Goal: Information Seeking & Learning: Learn about a topic

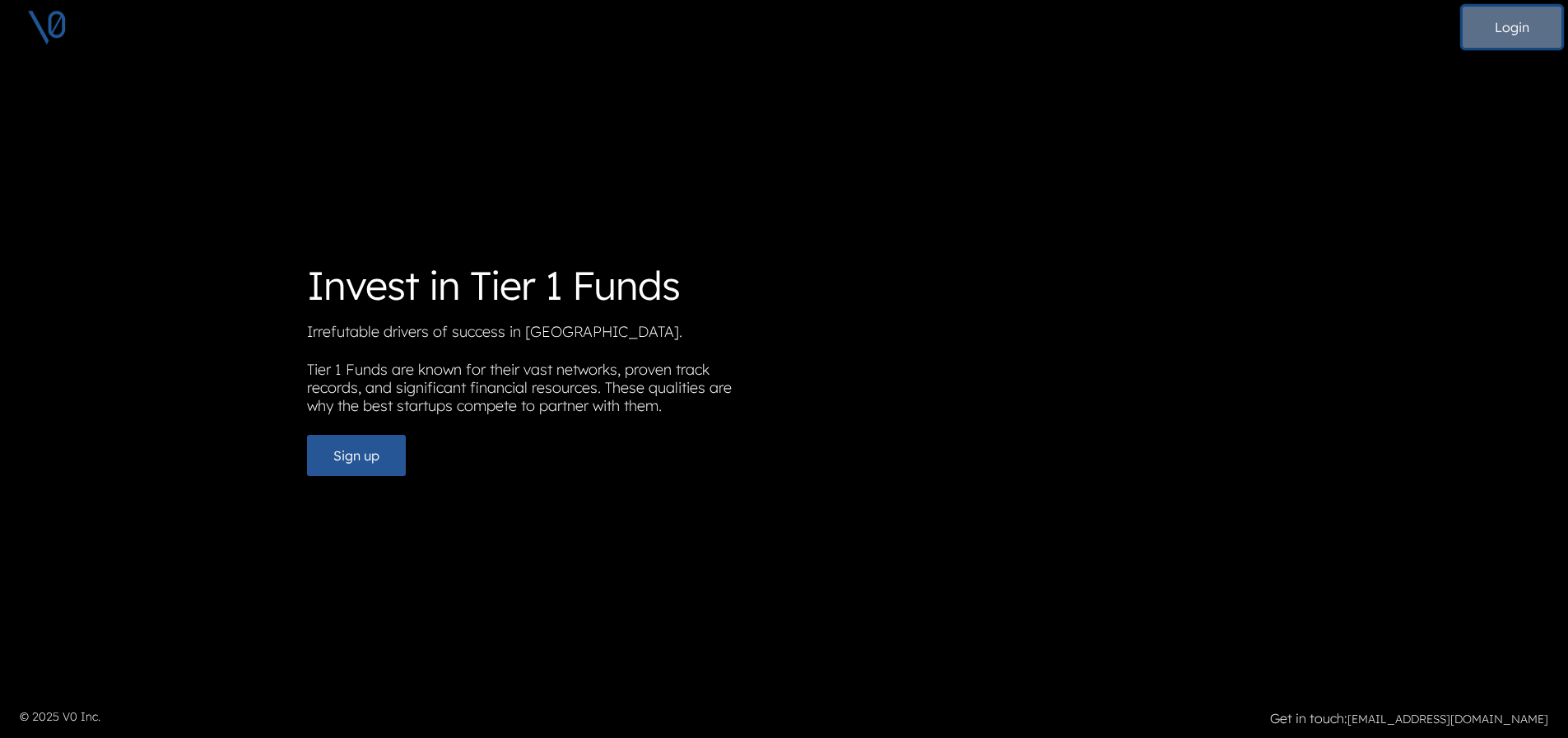
click at [1486, 30] on button "Login" at bounding box center [1512, 27] width 99 height 41
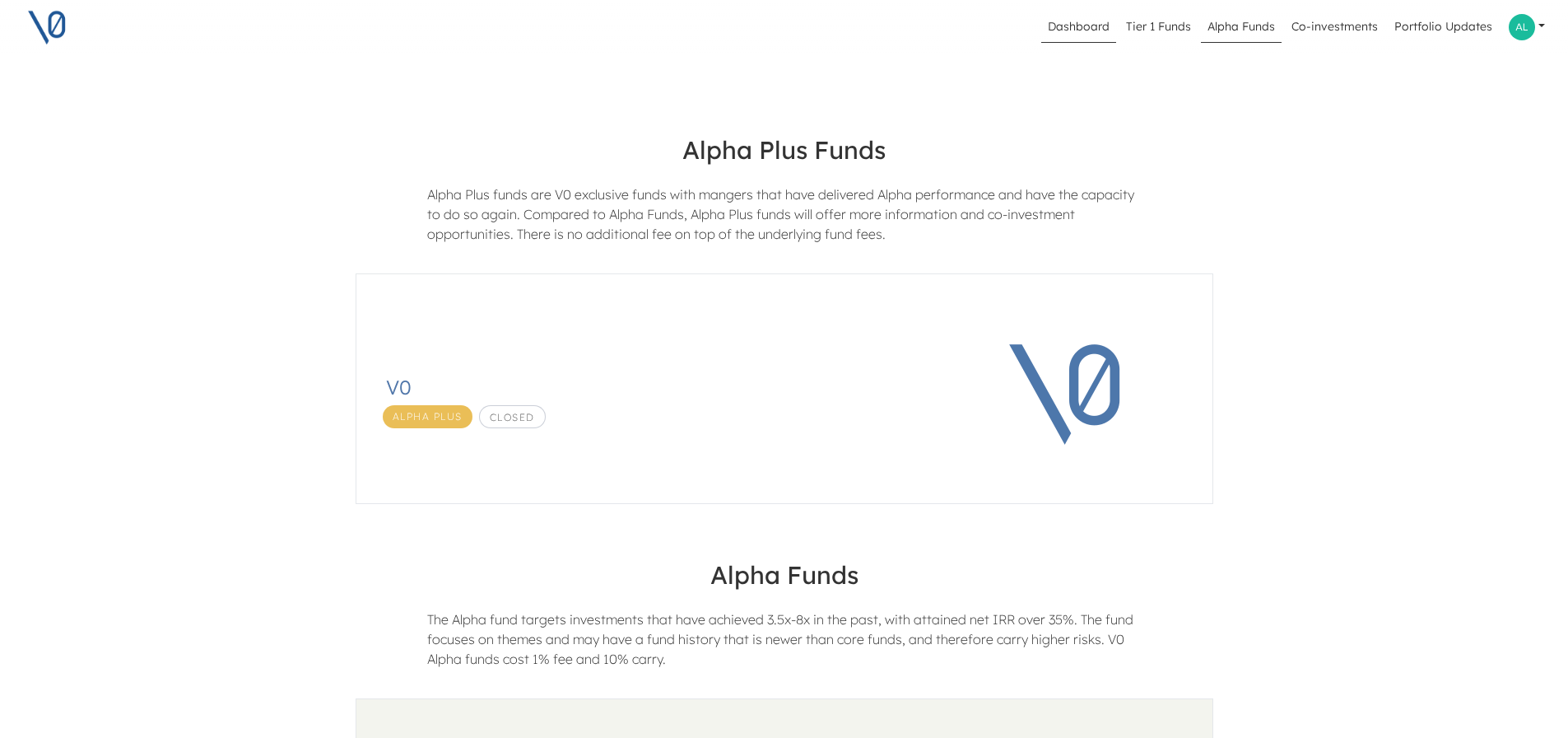
click at [1083, 28] on link "Dashboard" at bounding box center [1079, 27] width 75 height 31
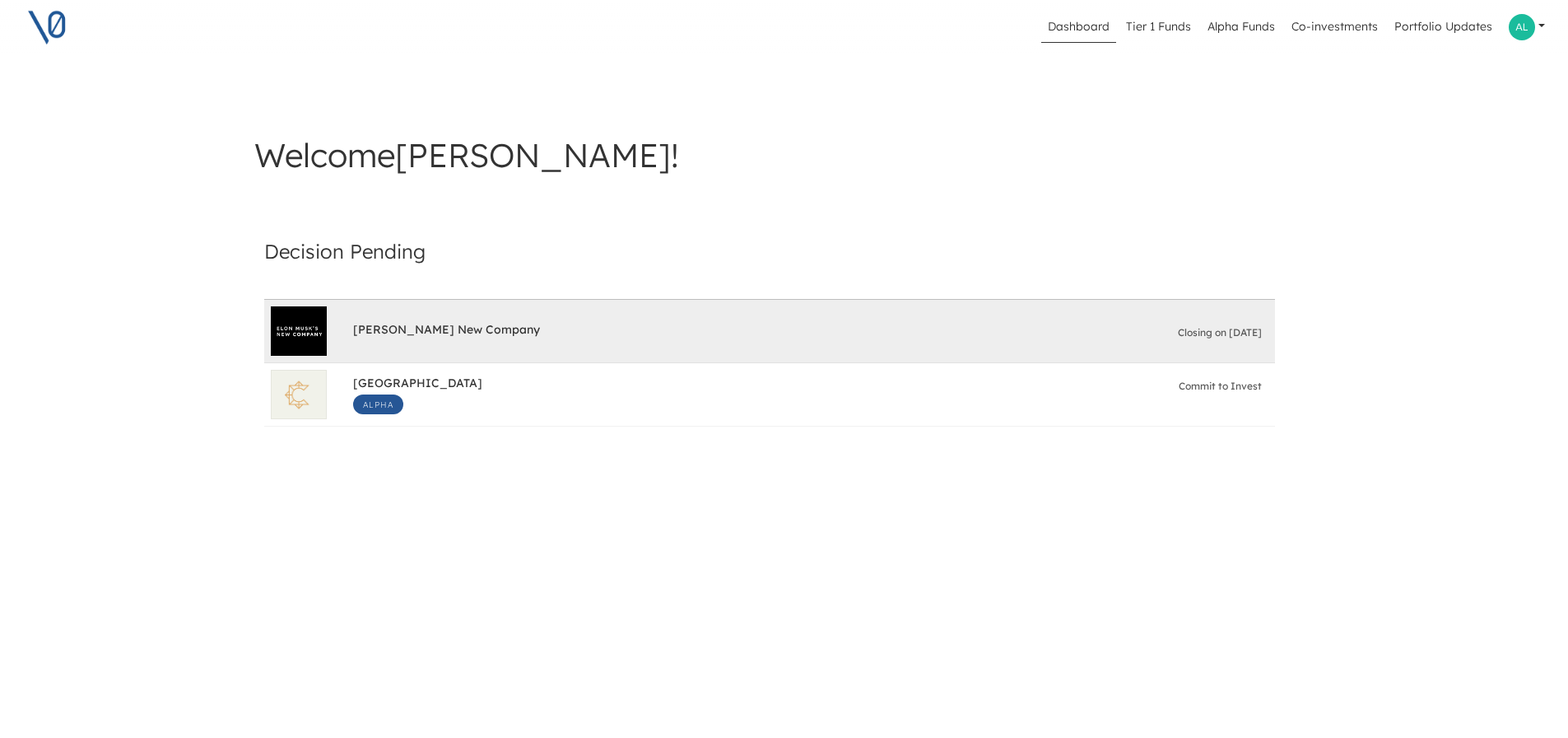
click at [702, 336] on div "[PERSON_NAME] New Company Closing on [DATE]" at bounding box center [810, 331] width 915 height 33
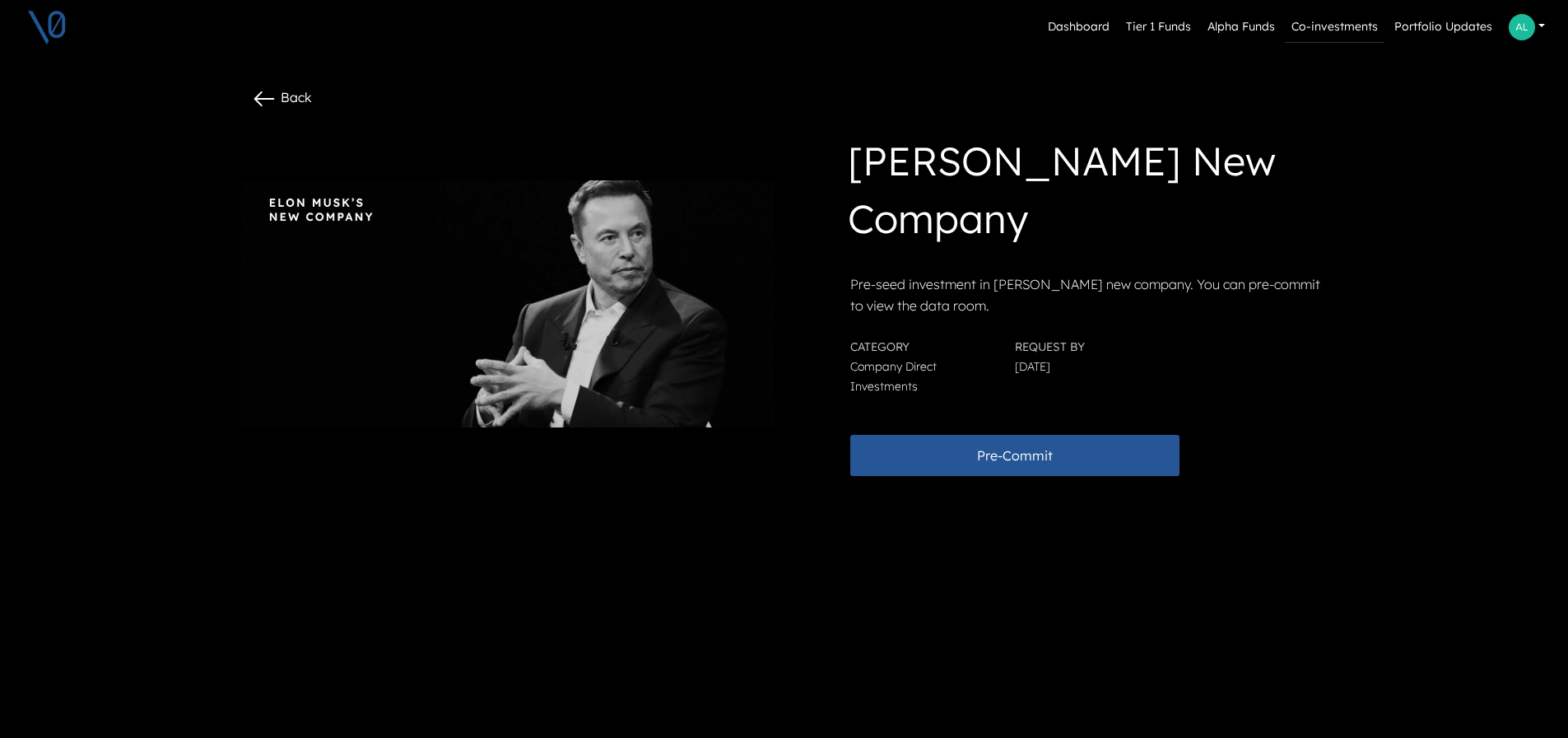
click at [1306, 23] on link "Co-investments" at bounding box center [1334, 27] width 100 height 31
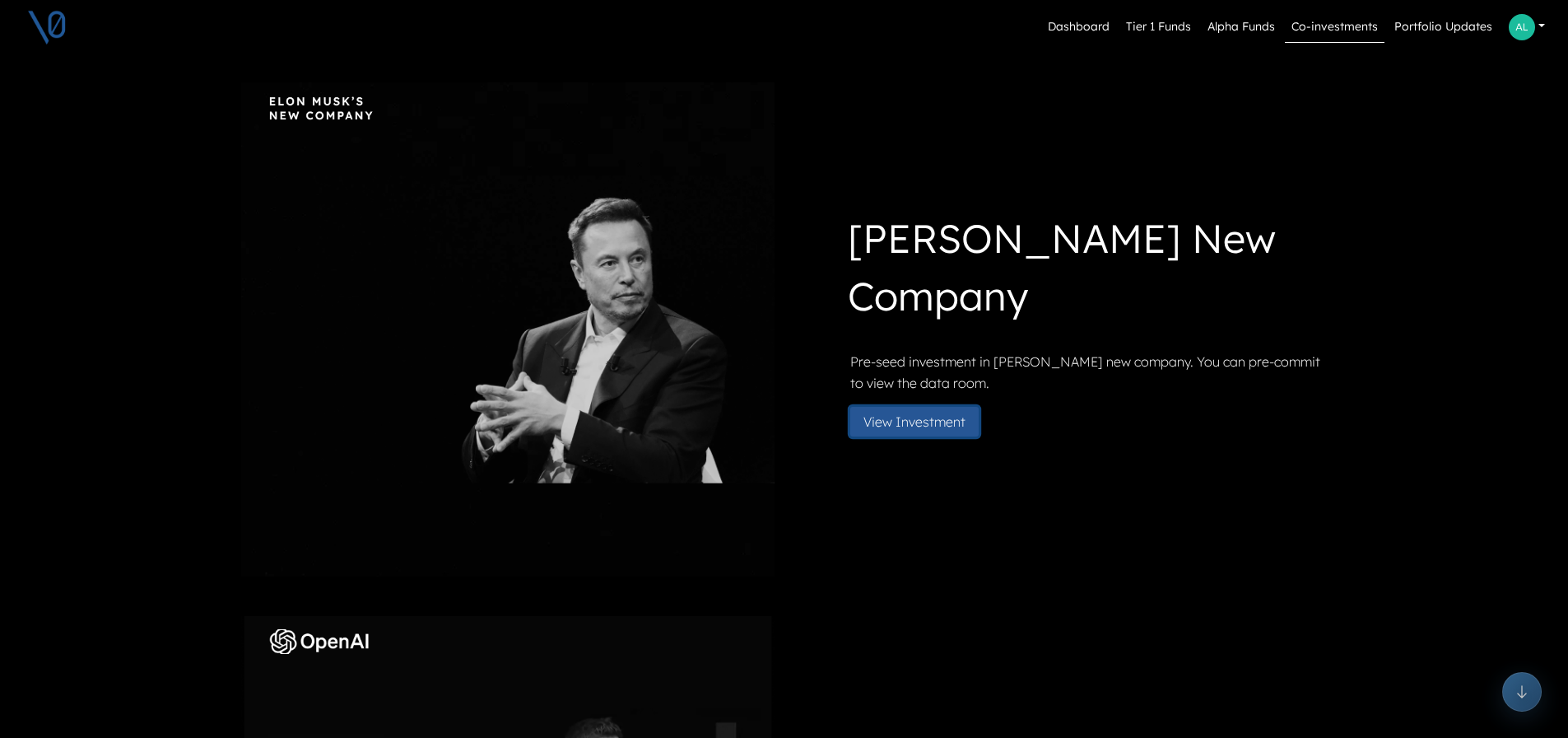
click at [902, 421] on button "View Investment" at bounding box center [914, 421] width 128 height 30
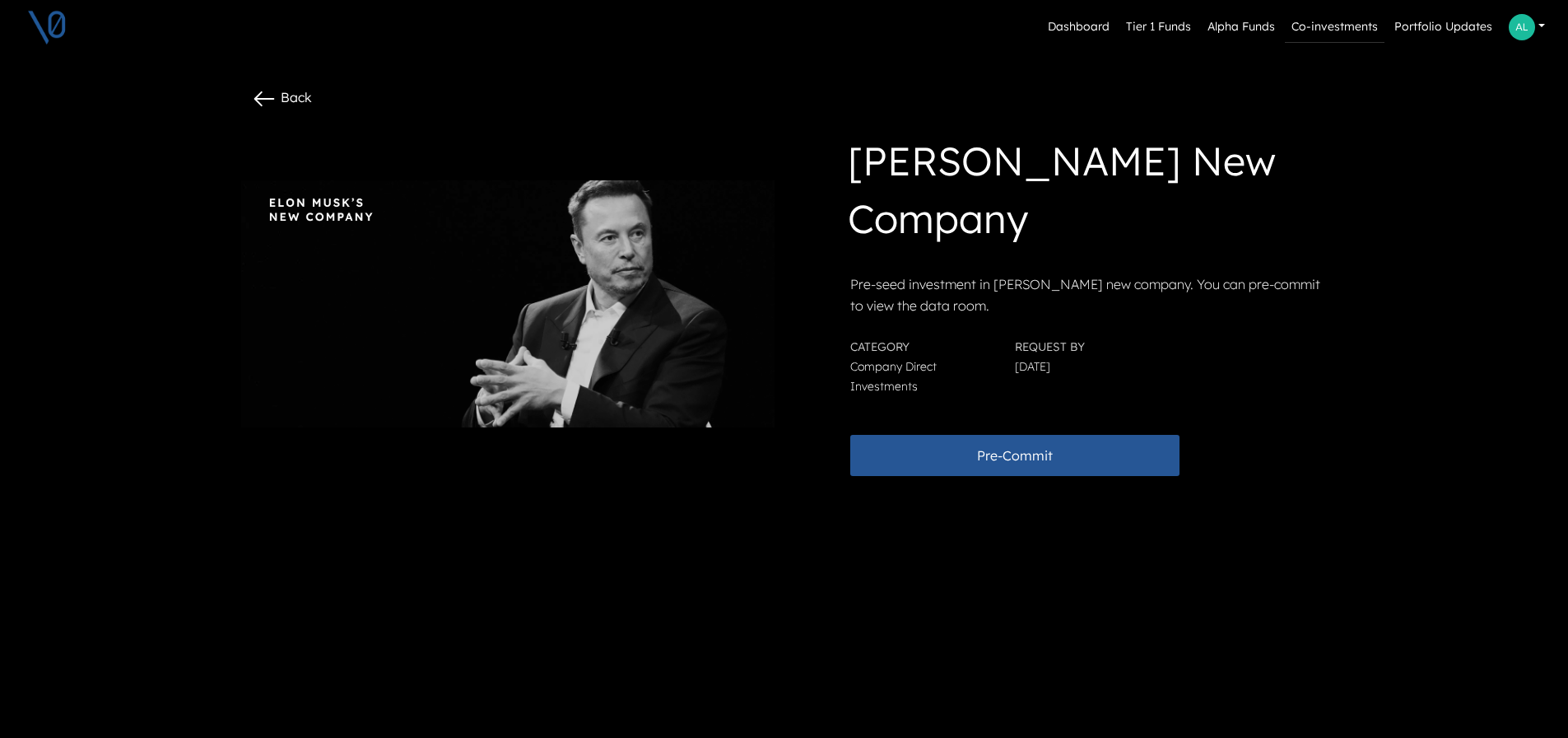
click at [1350, 27] on link "Co-investments" at bounding box center [1334, 27] width 100 height 31
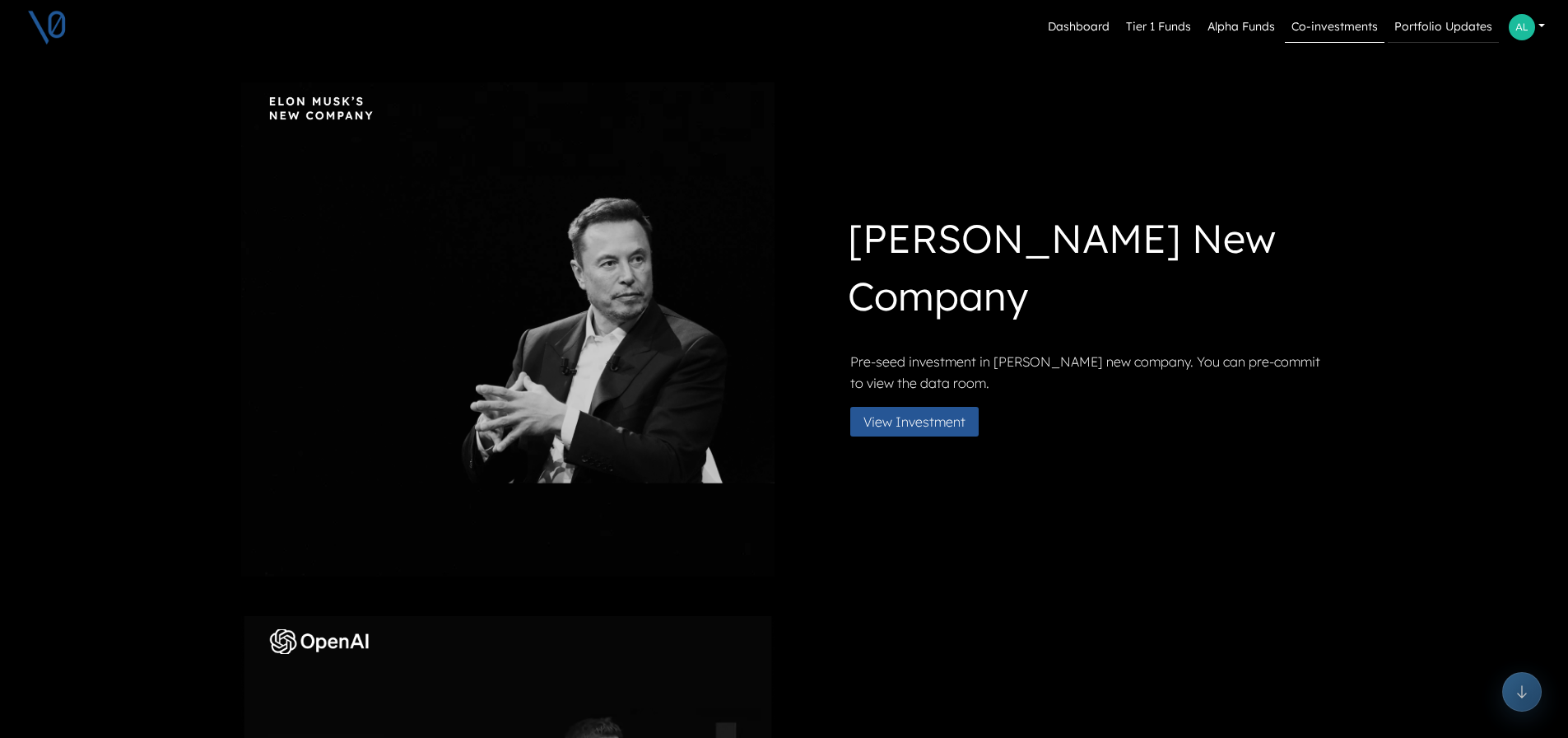
click at [1466, 19] on link "Portfolio Updates" at bounding box center [1443, 27] width 111 height 31
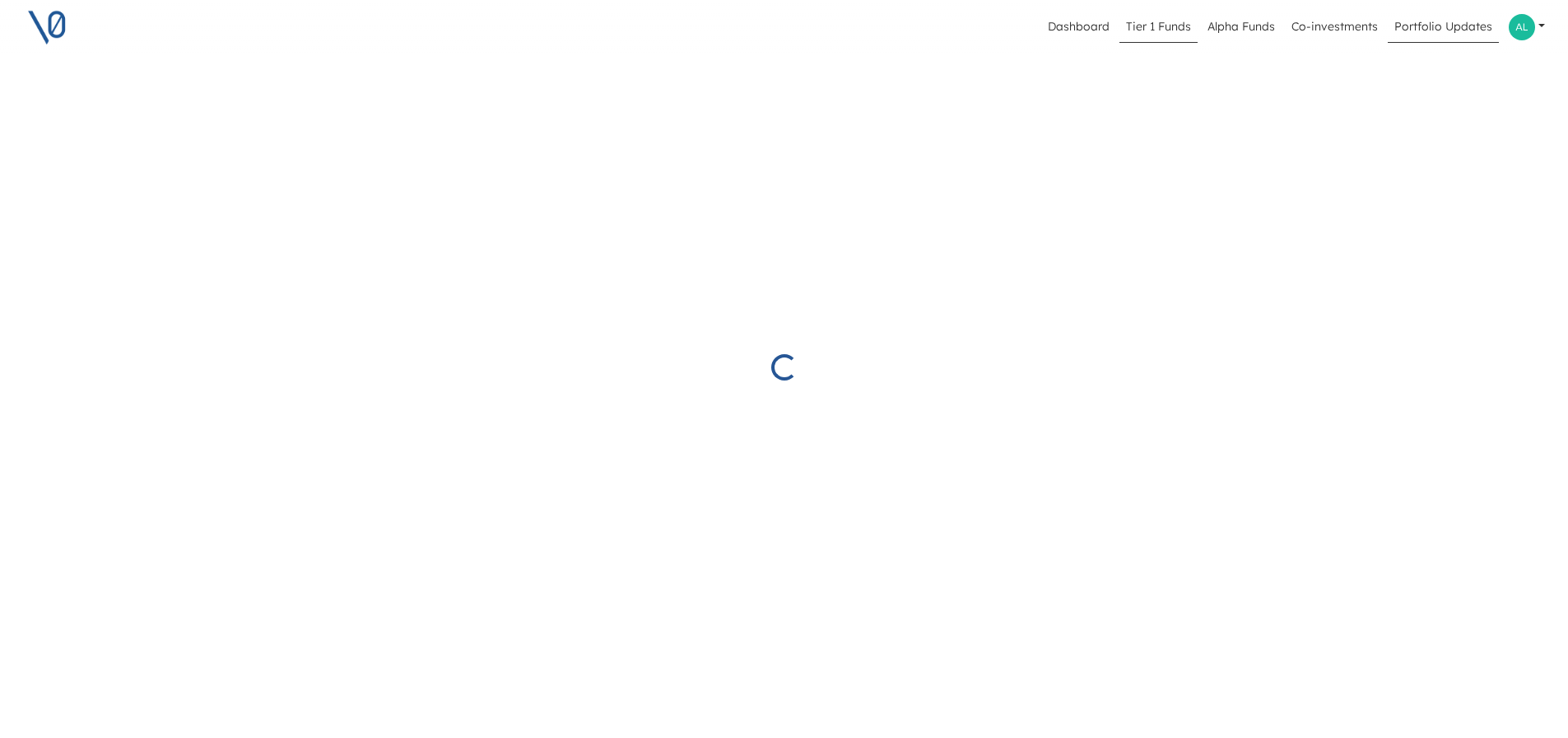
click at [1131, 19] on link "Tier 1 Funds" at bounding box center [1158, 27] width 78 height 31
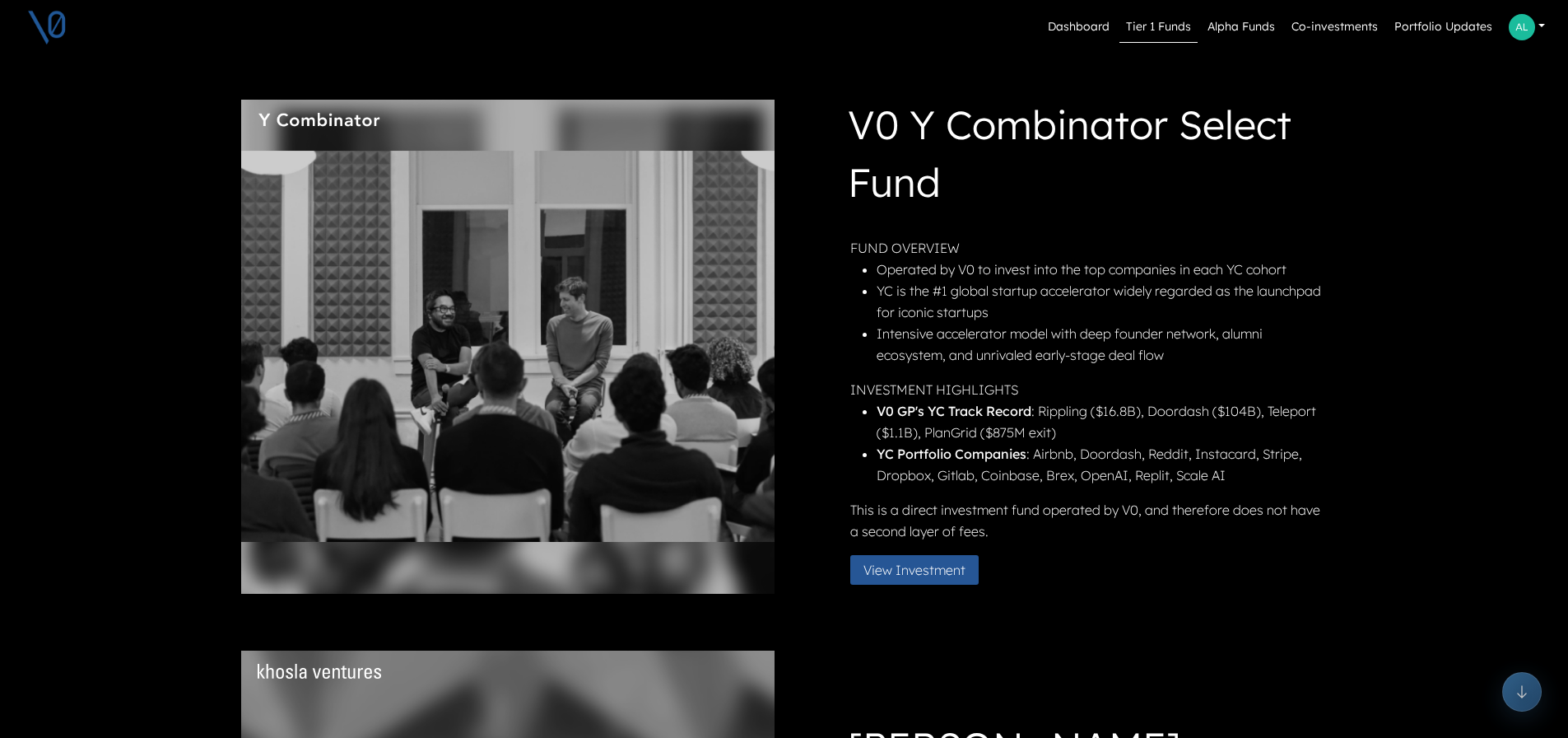
click at [1545, 16] on link at bounding box center [1527, 27] width 49 height 39
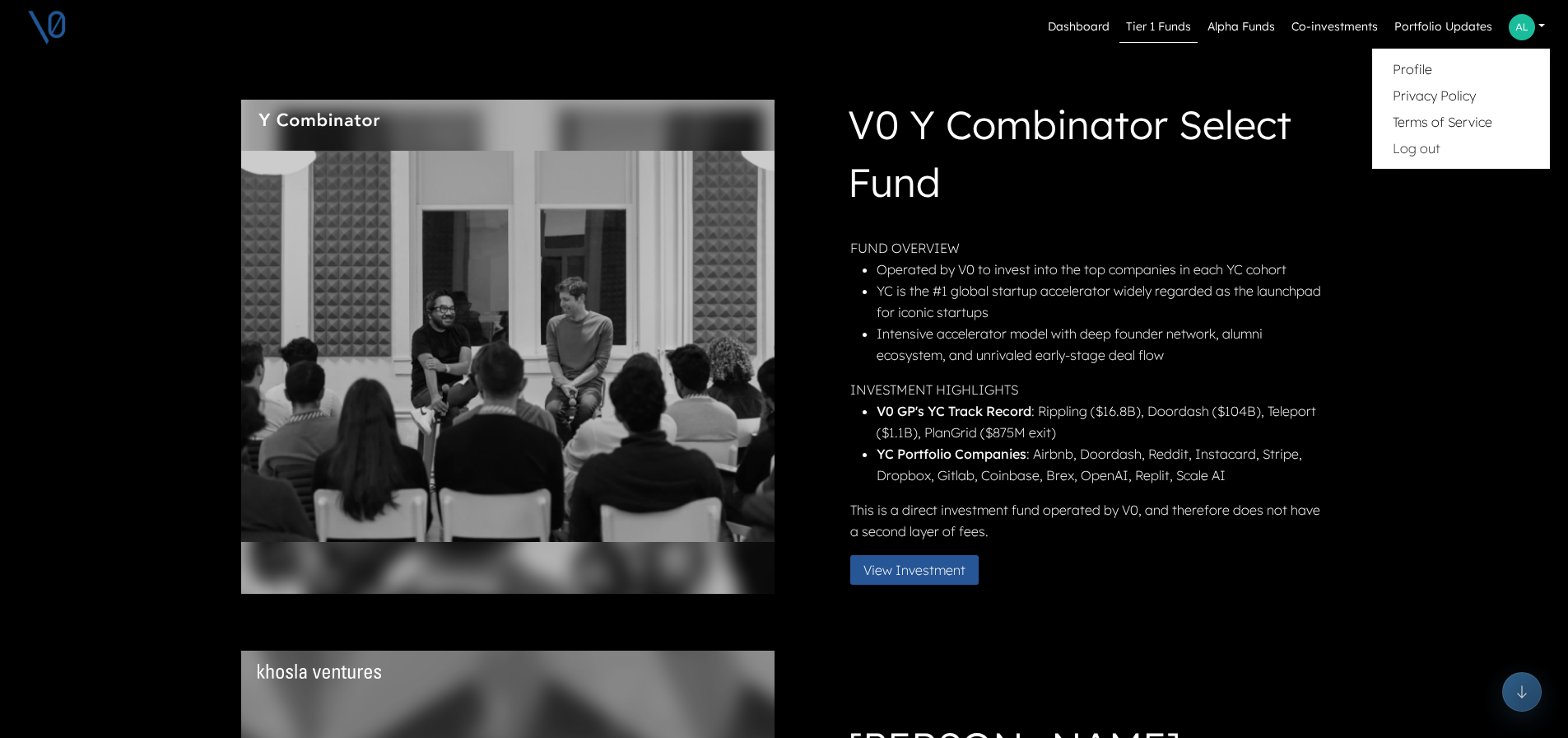
click at [1545, 16] on link at bounding box center [1527, 27] width 49 height 39
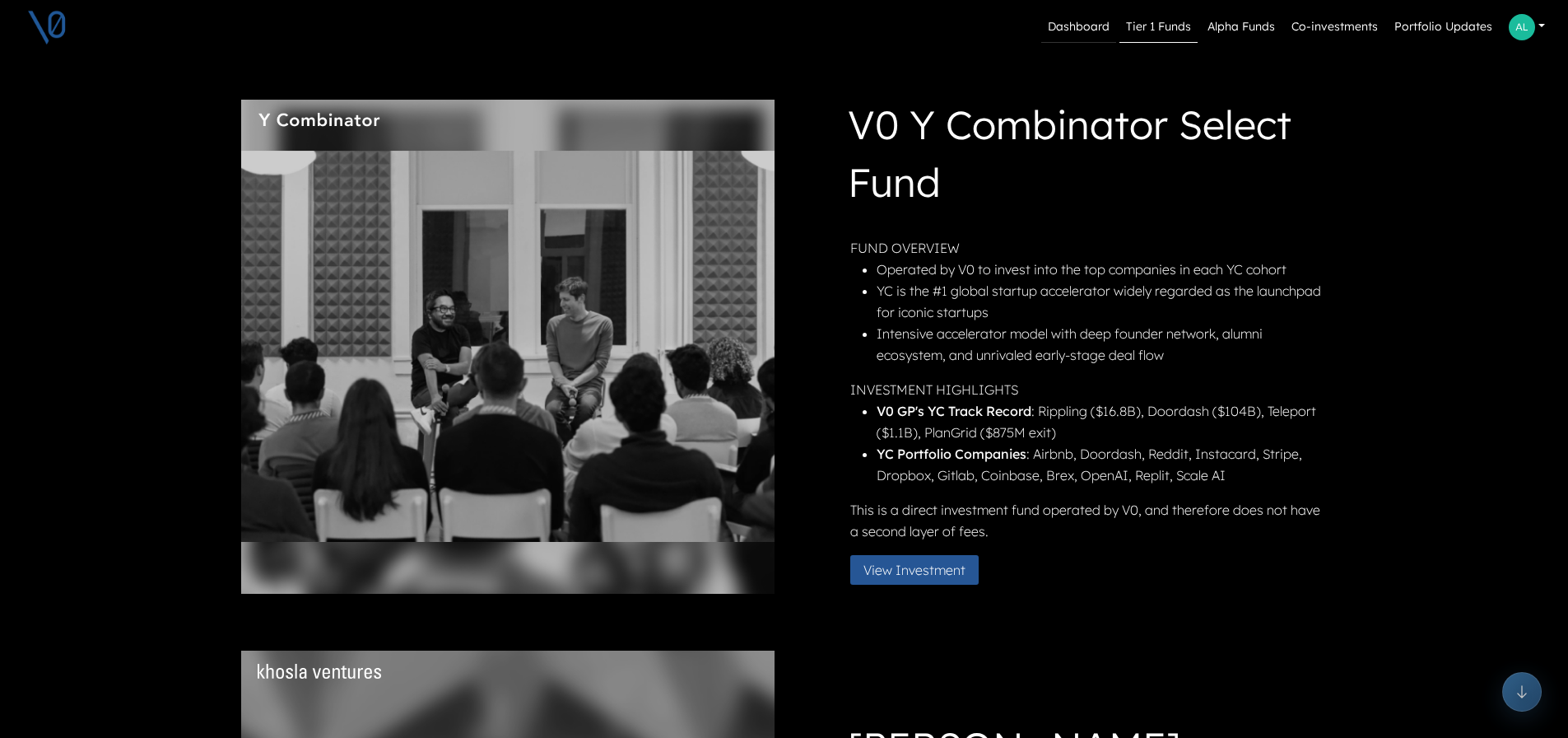
click at [1090, 36] on link "Dashboard" at bounding box center [1079, 27] width 75 height 31
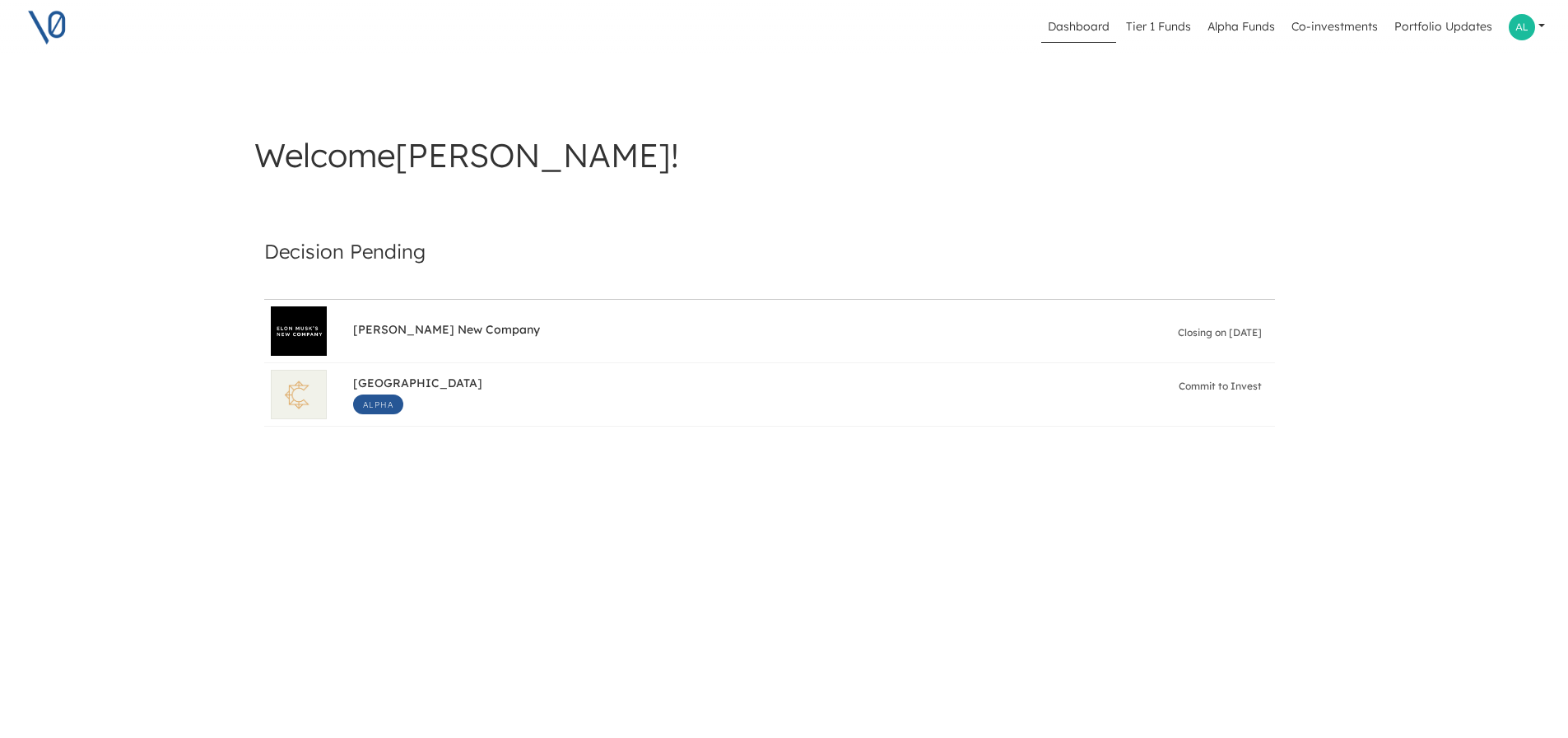
scroll to position [52, 0]
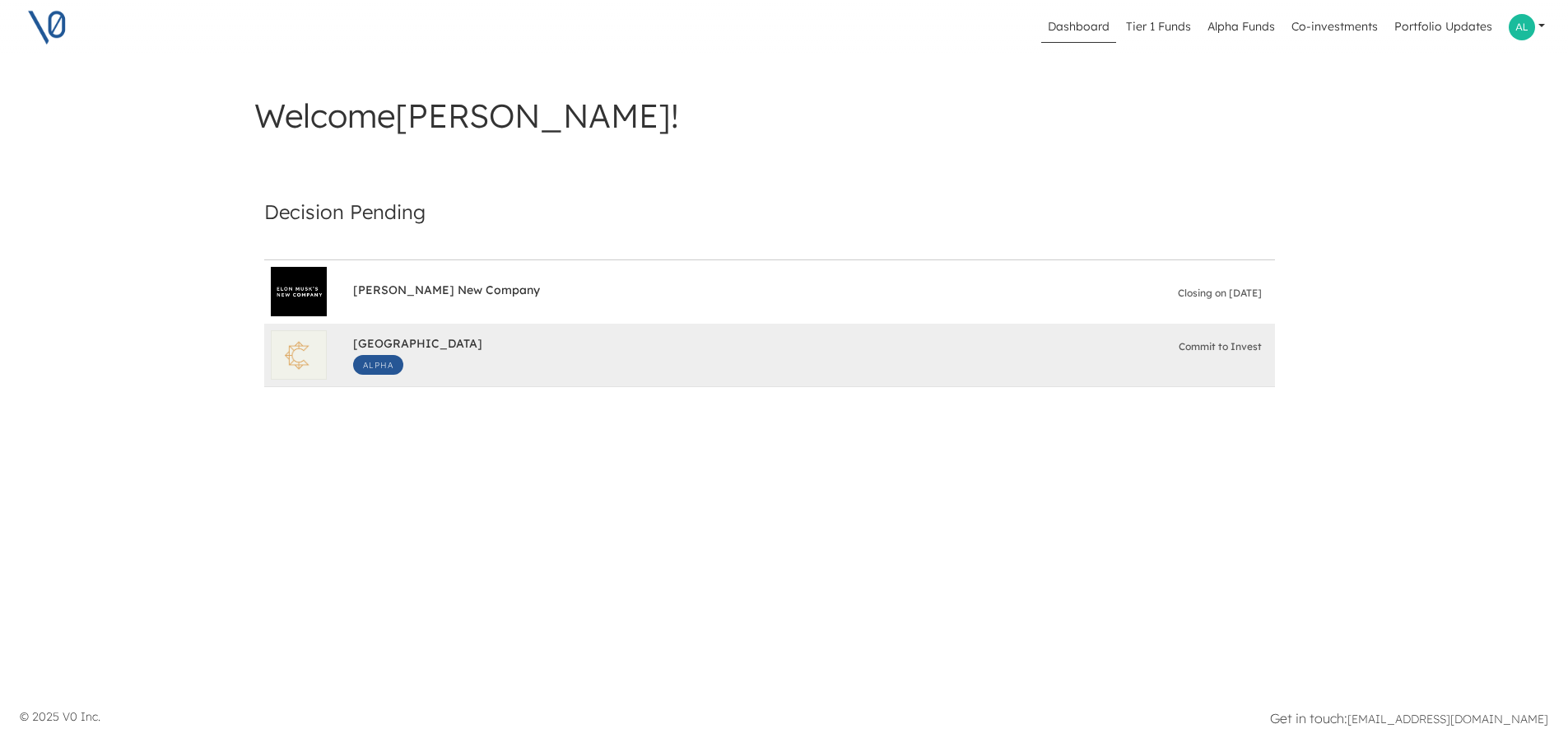
click at [528, 330] on div "South Park Commons Alpha Commit to Invest" at bounding box center [810, 354] width 915 height 53
